Goal: Task Accomplishment & Management: Manage account settings

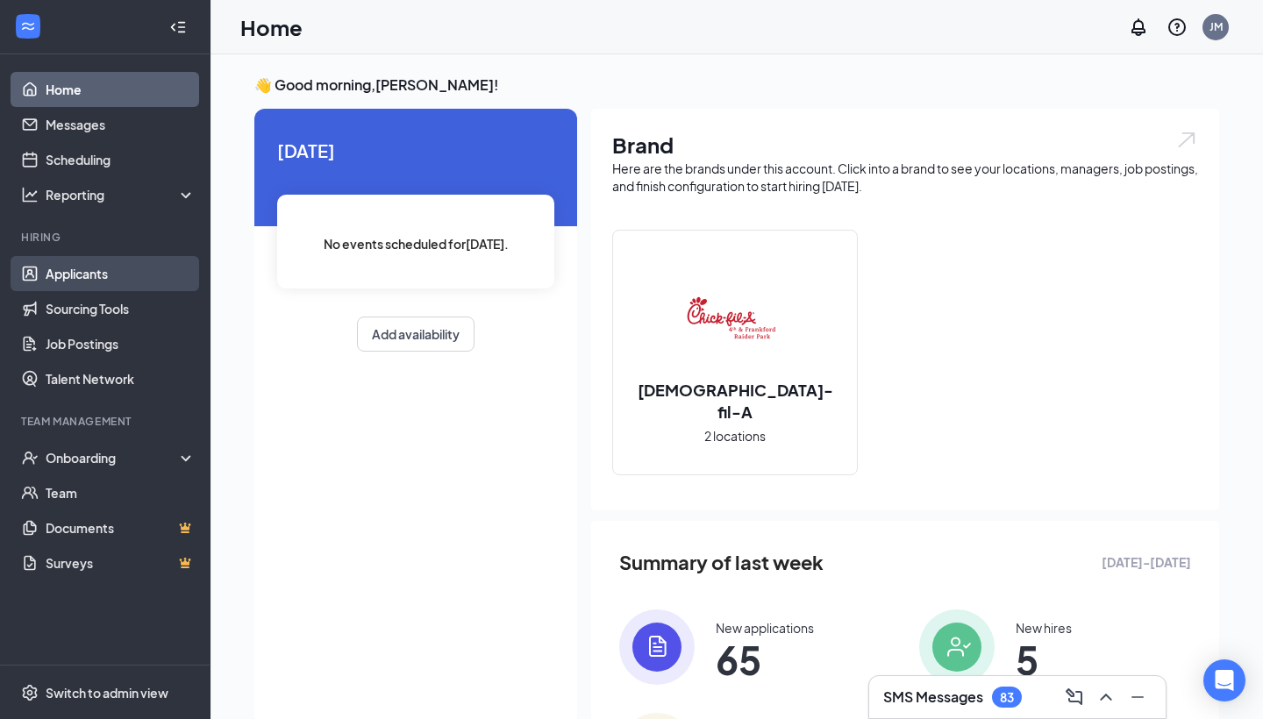
click at [110, 279] on link "Applicants" at bounding box center [121, 273] width 150 height 35
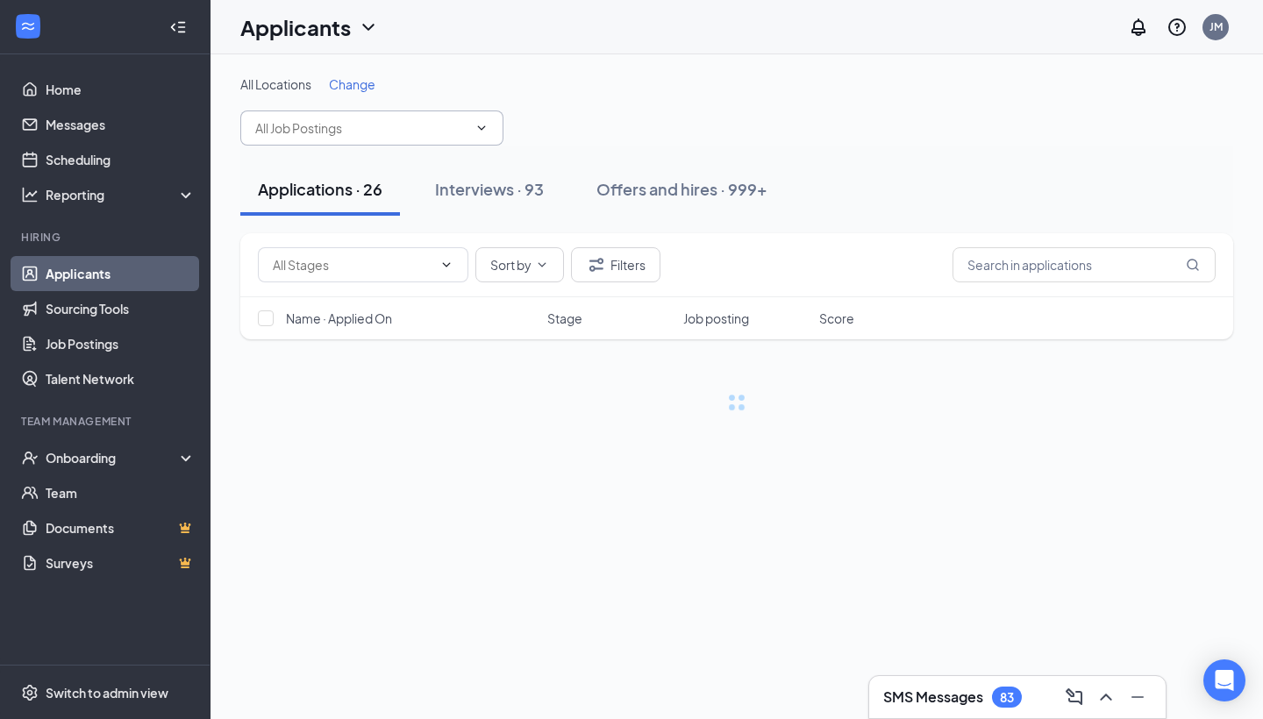
click at [375, 135] on input "text" at bounding box center [361, 127] width 212 height 19
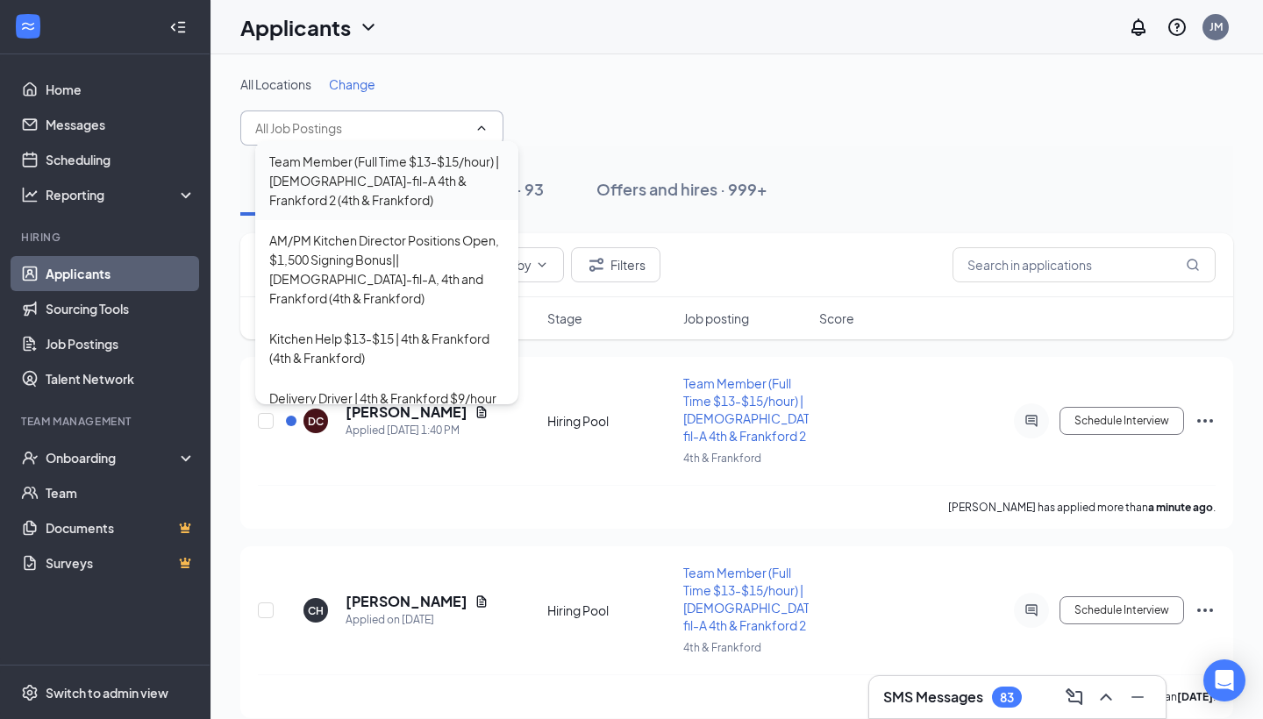
click at [368, 184] on div "Team Member (Full Time $13-$15/hour) | [DEMOGRAPHIC_DATA]-fil-A 4th & Frankford…" at bounding box center [386, 181] width 235 height 58
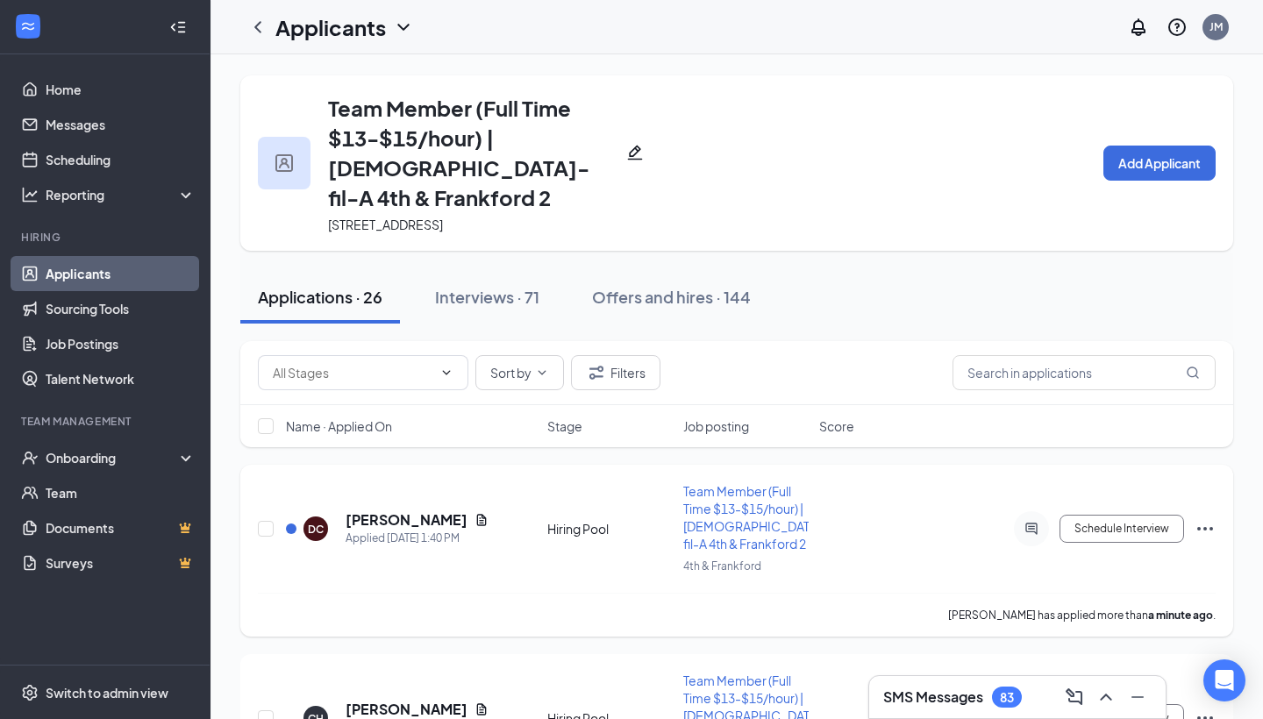
click at [390, 510] on h5 "[PERSON_NAME]" at bounding box center [406, 519] width 122 height 19
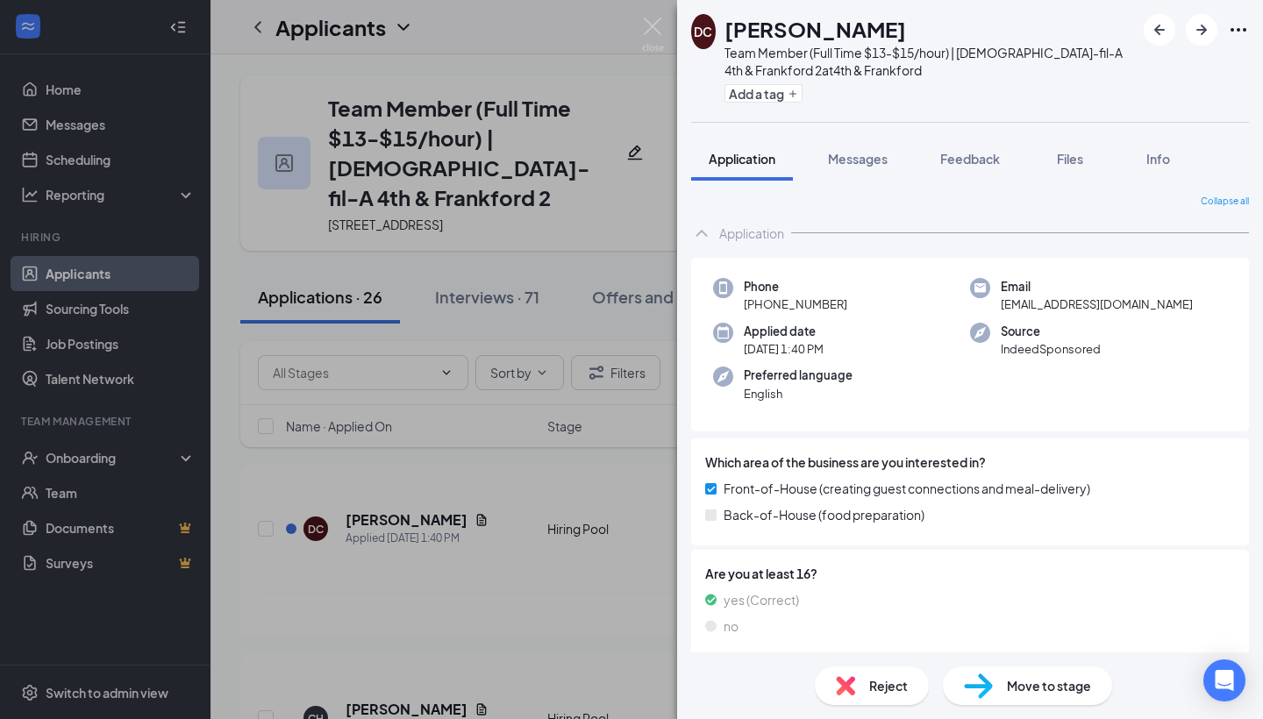
scroll to position [39, 0]
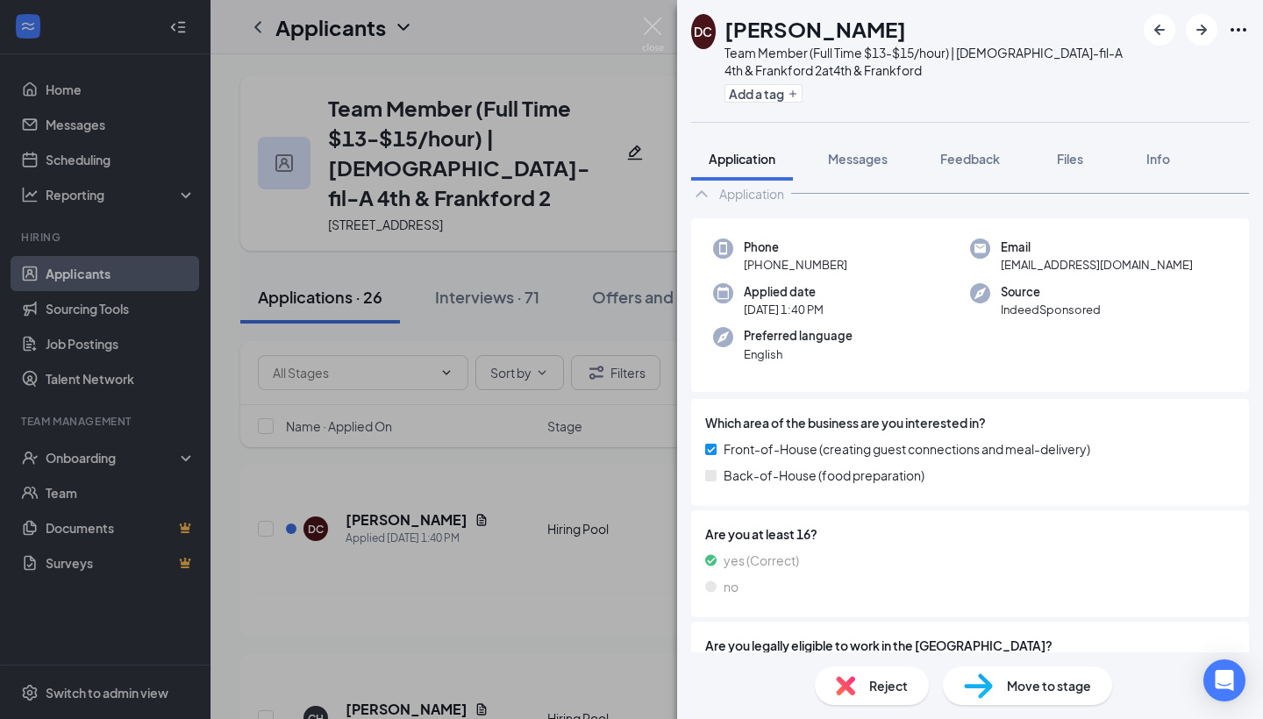
click at [513, 544] on div "DC [PERSON_NAME] Team Member (Full Time $13-$15/hour) | [DEMOGRAPHIC_DATA]-fil-…" at bounding box center [631, 359] width 1263 height 719
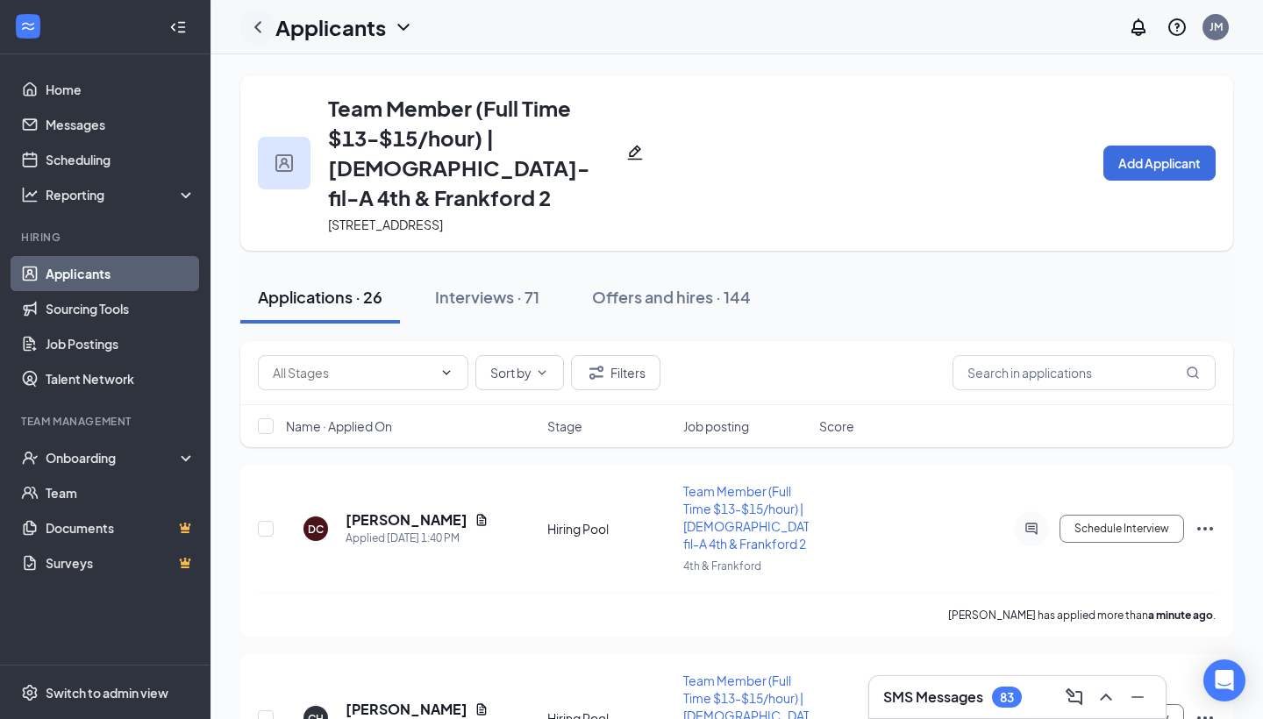
click at [254, 29] on icon "ChevronLeft" at bounding box center [257, 27] width 21 height 21
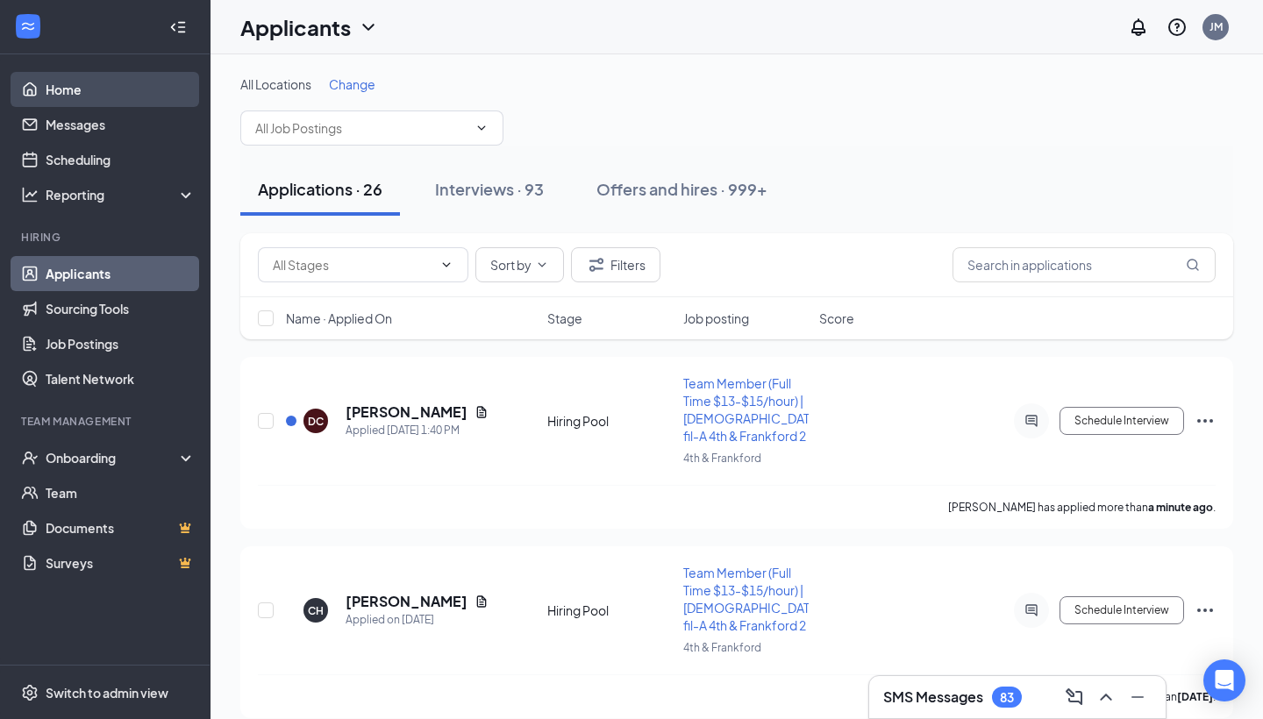
click at [79, 101] on link "Home" at bounding box center [121, 89] width 150 height 35
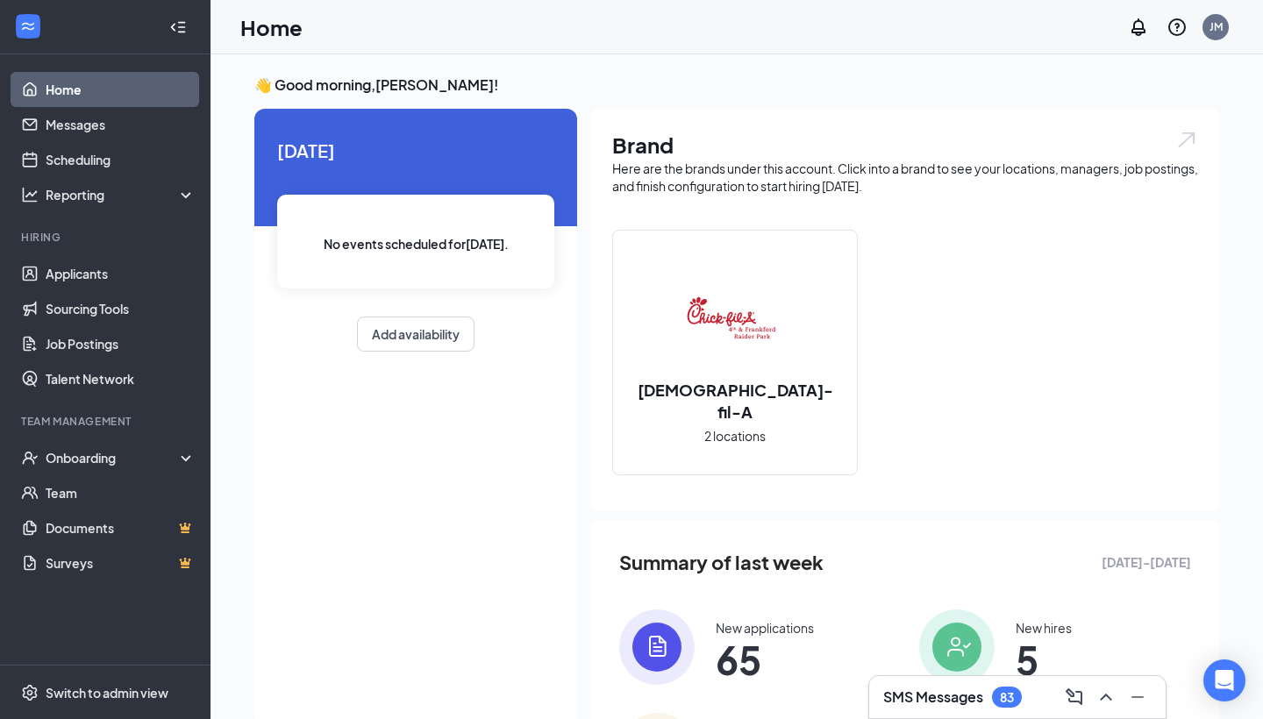
click at [487, 3] on div "Home JM" at bounding box center [736, 27] width 1052 height 54
